Goal: Information Seeking & Learning: Learn about a topic

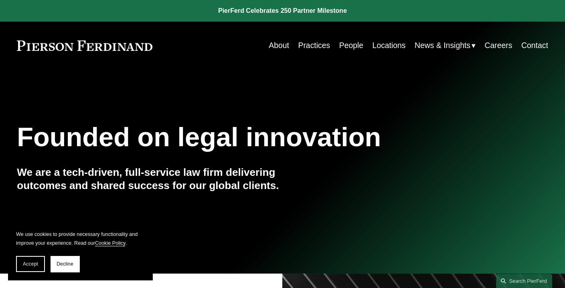
click at [347, 45] on link "People" at bounding box center [351, 46] width 24 height 16
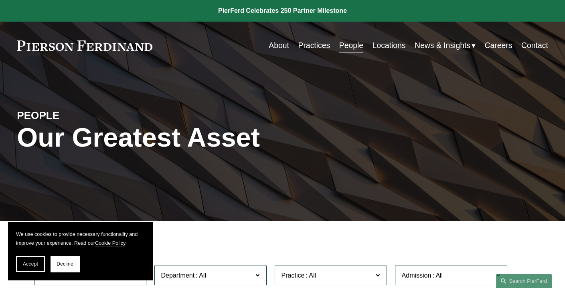
click at [308, 44] on link "Practices" at bounding box center [314, 46] width 32 height 16
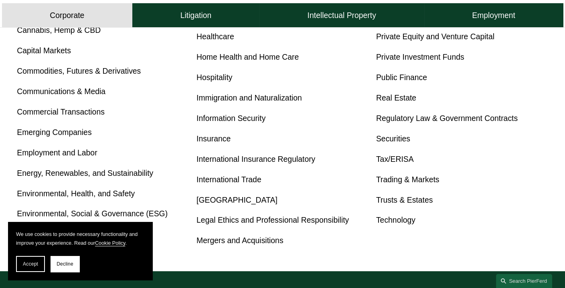
scroll to position [401, 0]
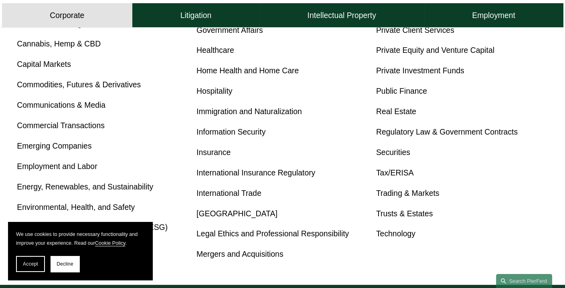
click at [63, 168] on link "Employment and Labor" at bounding box center [57, 166] width 80 height 9
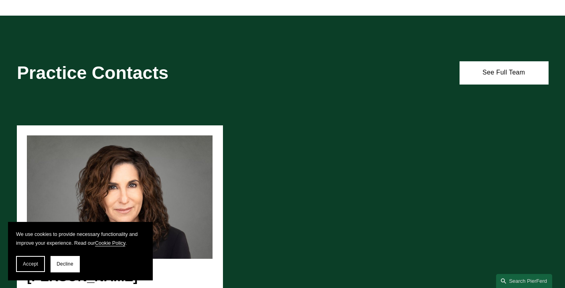
scroll to position [453, 0]
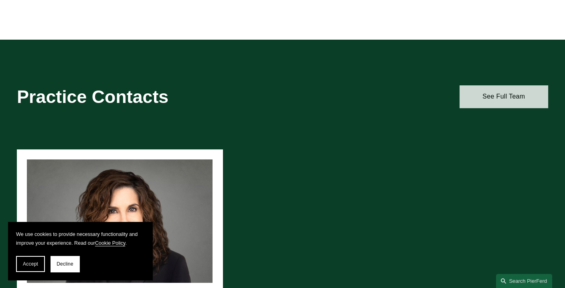
click at [500, 103] on link "See Full Team" at bounding box center [503, 96] width 89 height 23
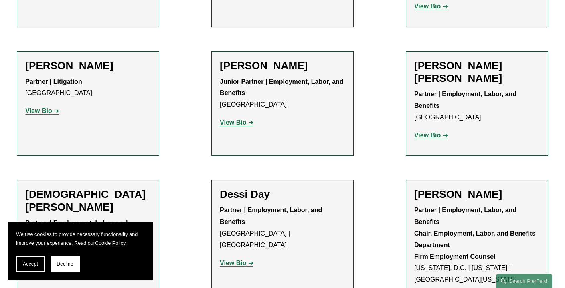
scroll to position [561, 0]
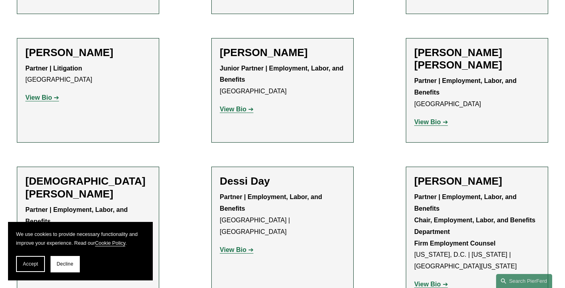
click at [424, 119] on strong "View Bio" at bounding box center [427, 122] width 26 height 7
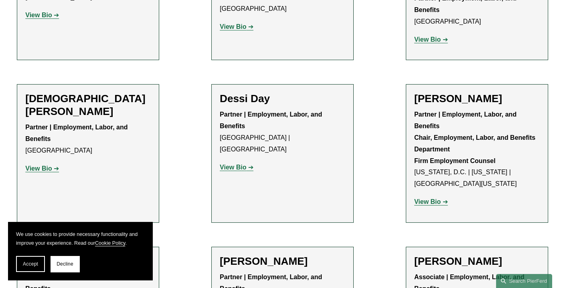
scroll to position [681, 0]
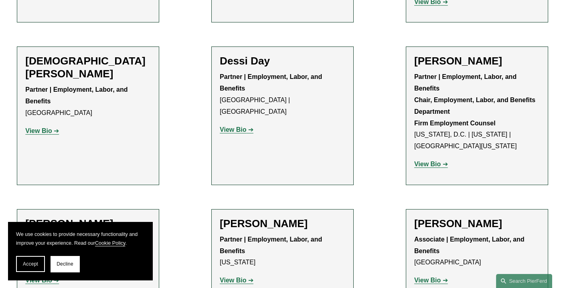
click at [243, 126] on strong "View Bio" at bounding box center [233, 129] width 26 height 7
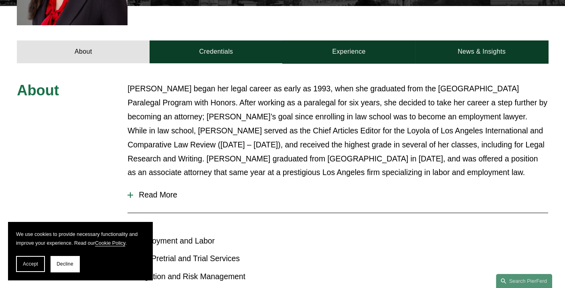
scroll to position [361, 0]
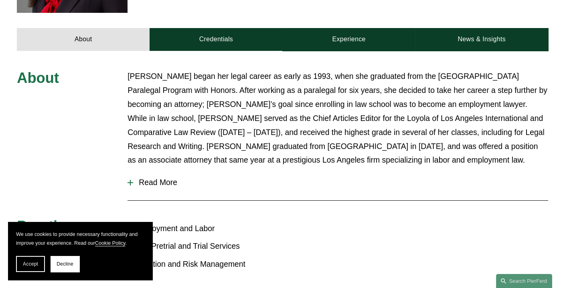
click at [158, 178] on span "Read More" at bounding box center [340, 182] width 415 height 9
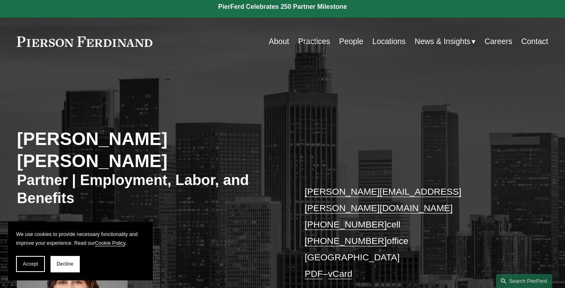
scroll to position [0, 0]
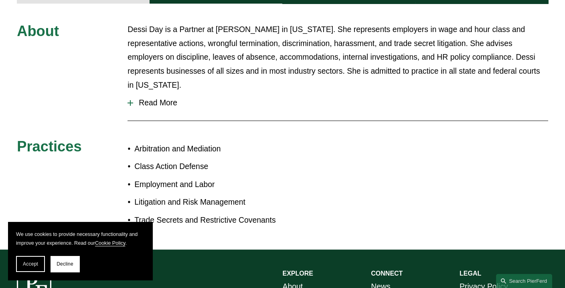
scroll to position [401, 0]
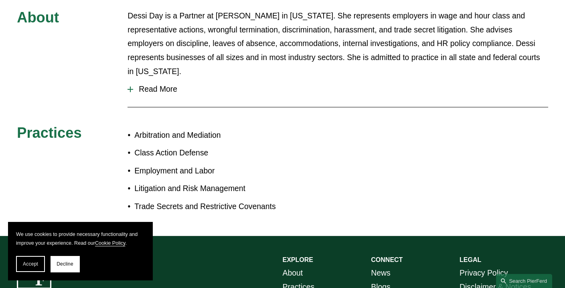
click at [171, 85] on span "Read More" at bounding box center [340, 89] width 415 height 9
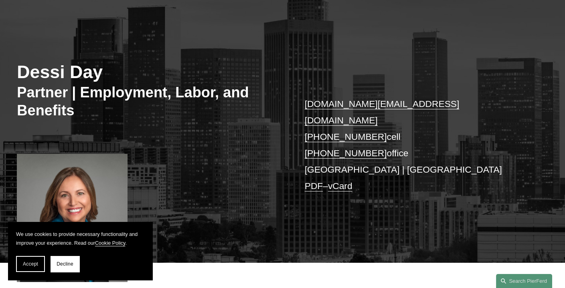
scroll to position [80, 0]
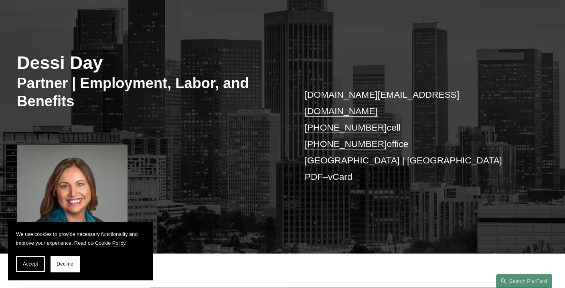
click at [79, 71] on h2 "Dessi Day" at bounding box center [149, 63] width 265 height 22
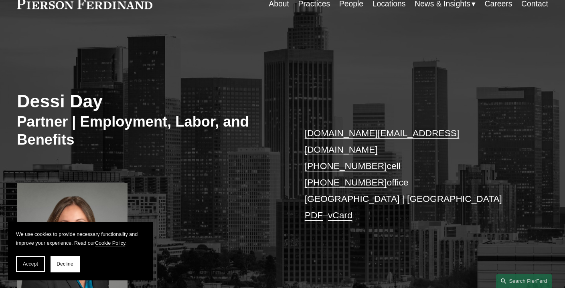
scroll to position [0, 0]
